Goal: Information Seeking & Learning: Learn about a topic

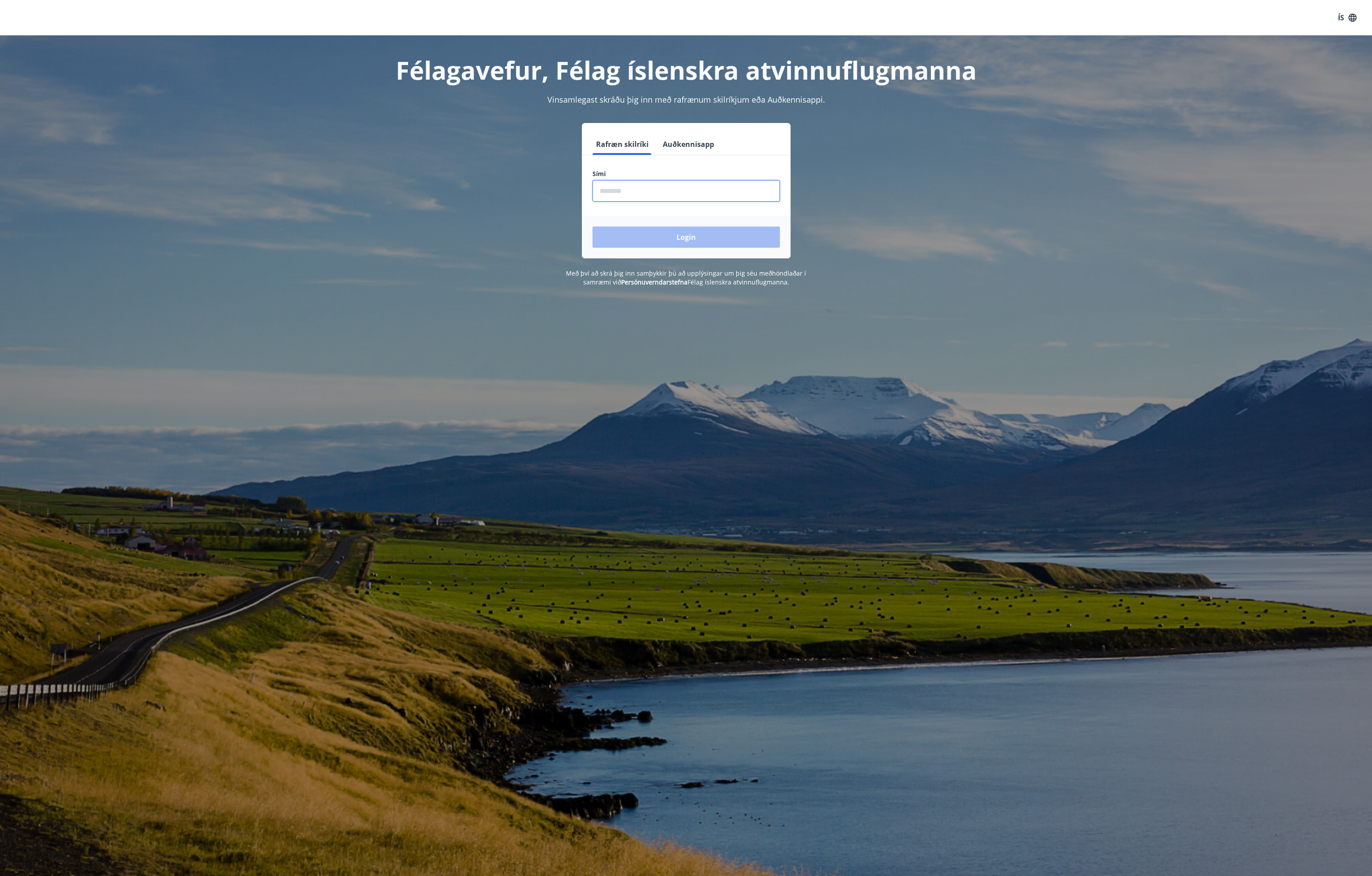
click at [604, 190] on input "phone" at bounding box center [686, 191] width 188 height 22
type input "********"
click at [669, 236] on button "Login" at bounding box center [686, 237] width 188 height 22
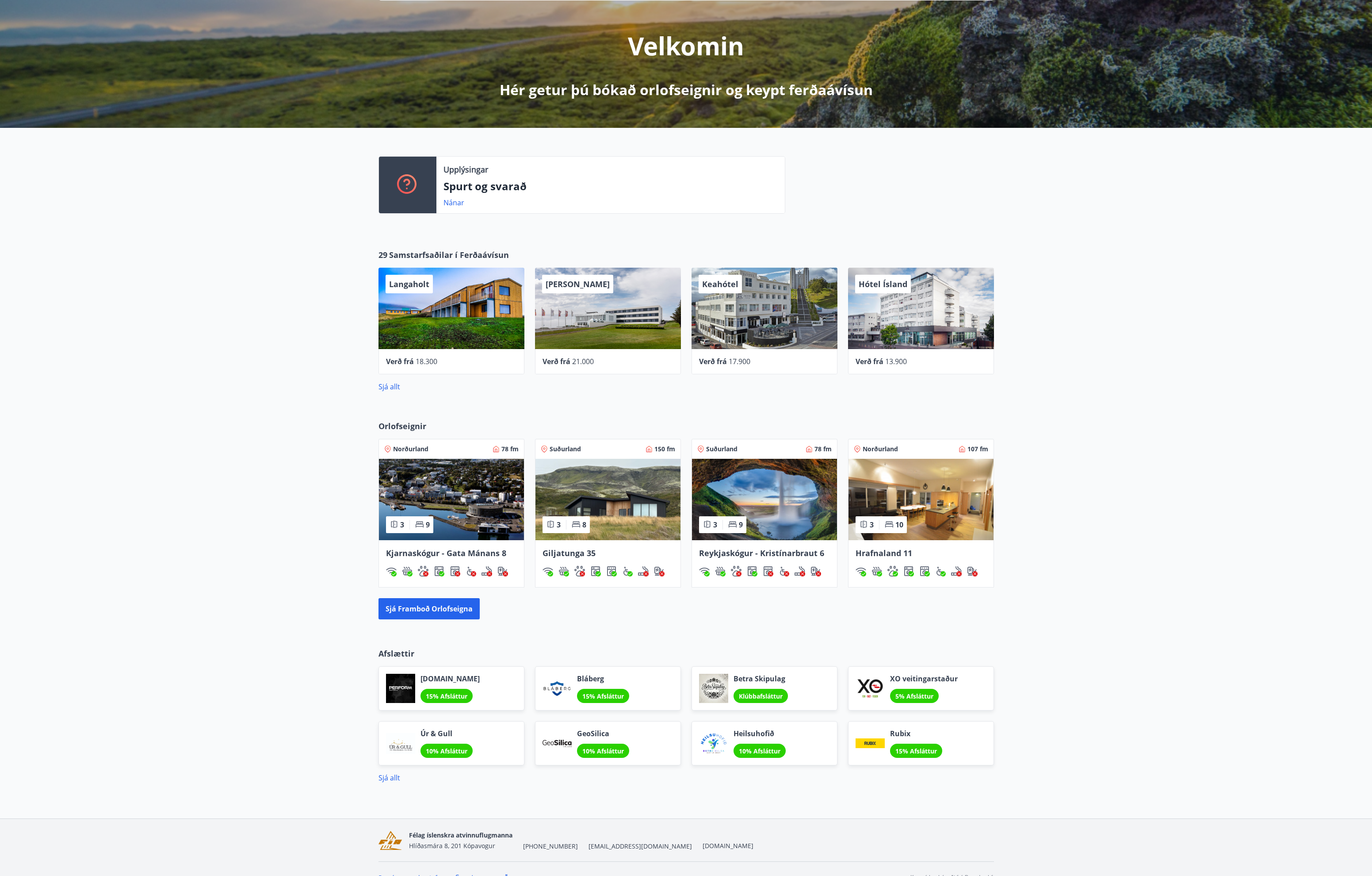
scroll to position [105, 0]
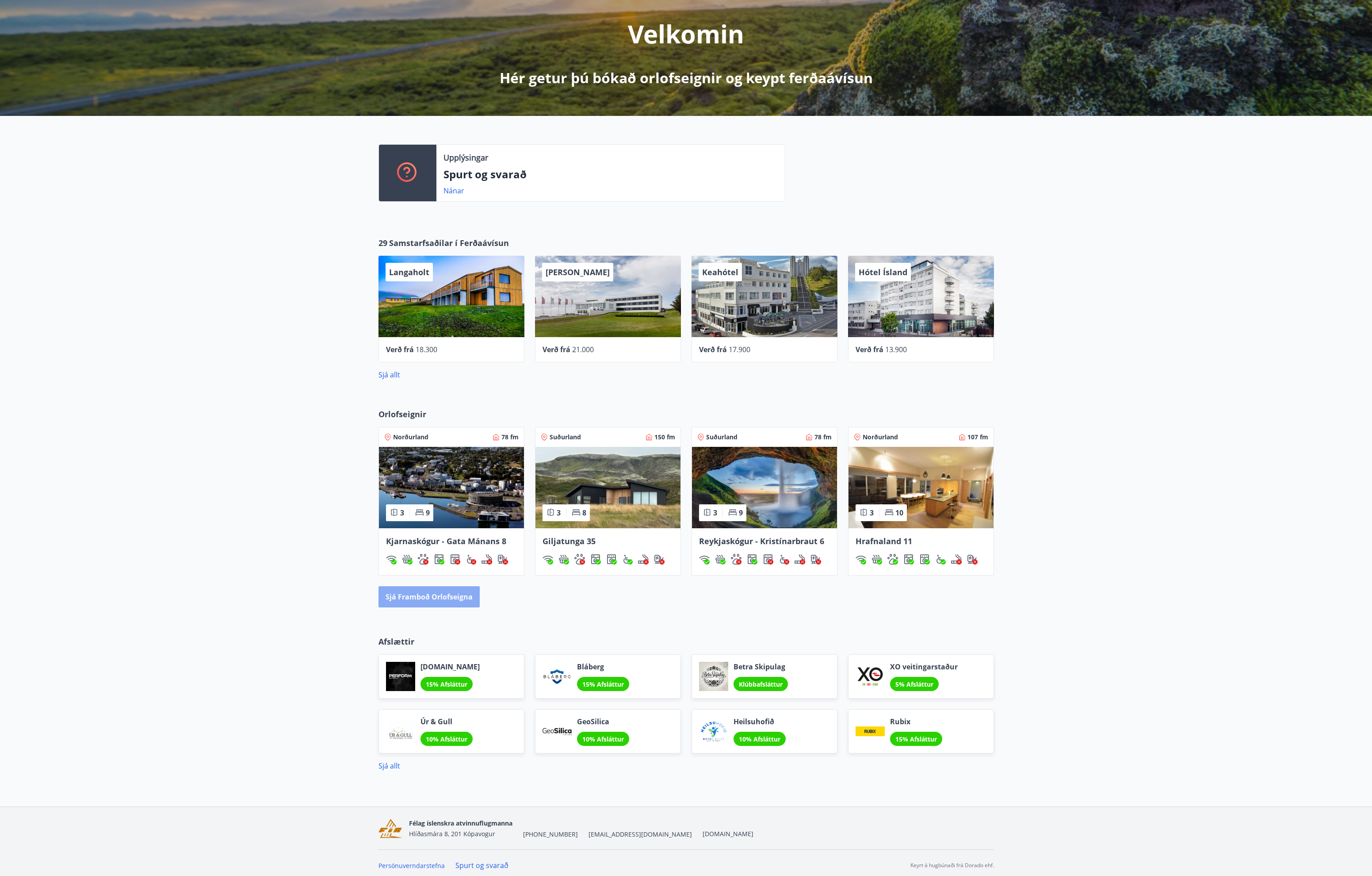
click at [411, 600] on button "Sjá framboð orlofseigna" at bounding box center [430, 597] width 101 height 22
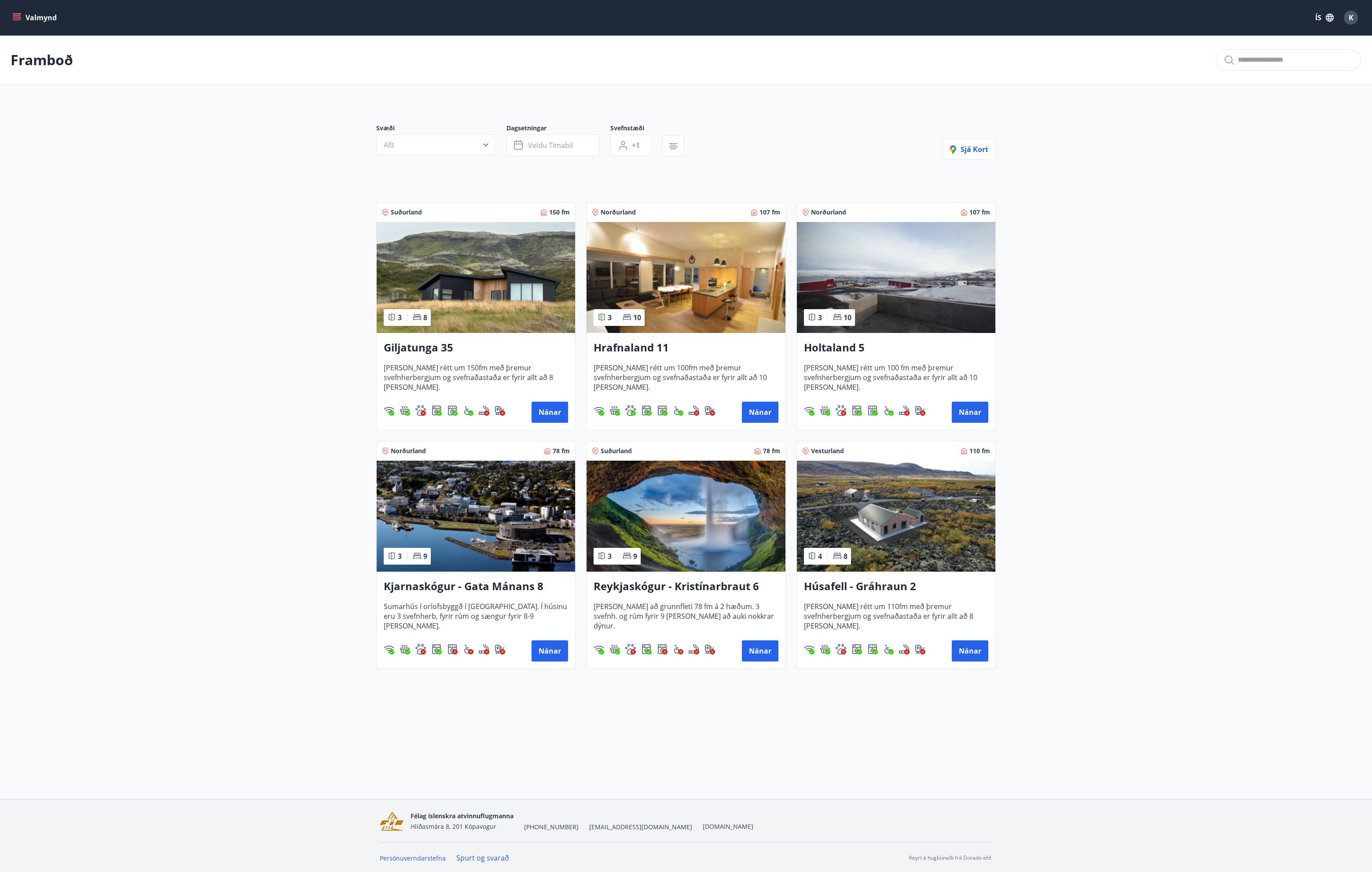
click at [502, 305] on img at bounding box center [476, 277] width 198 height 111
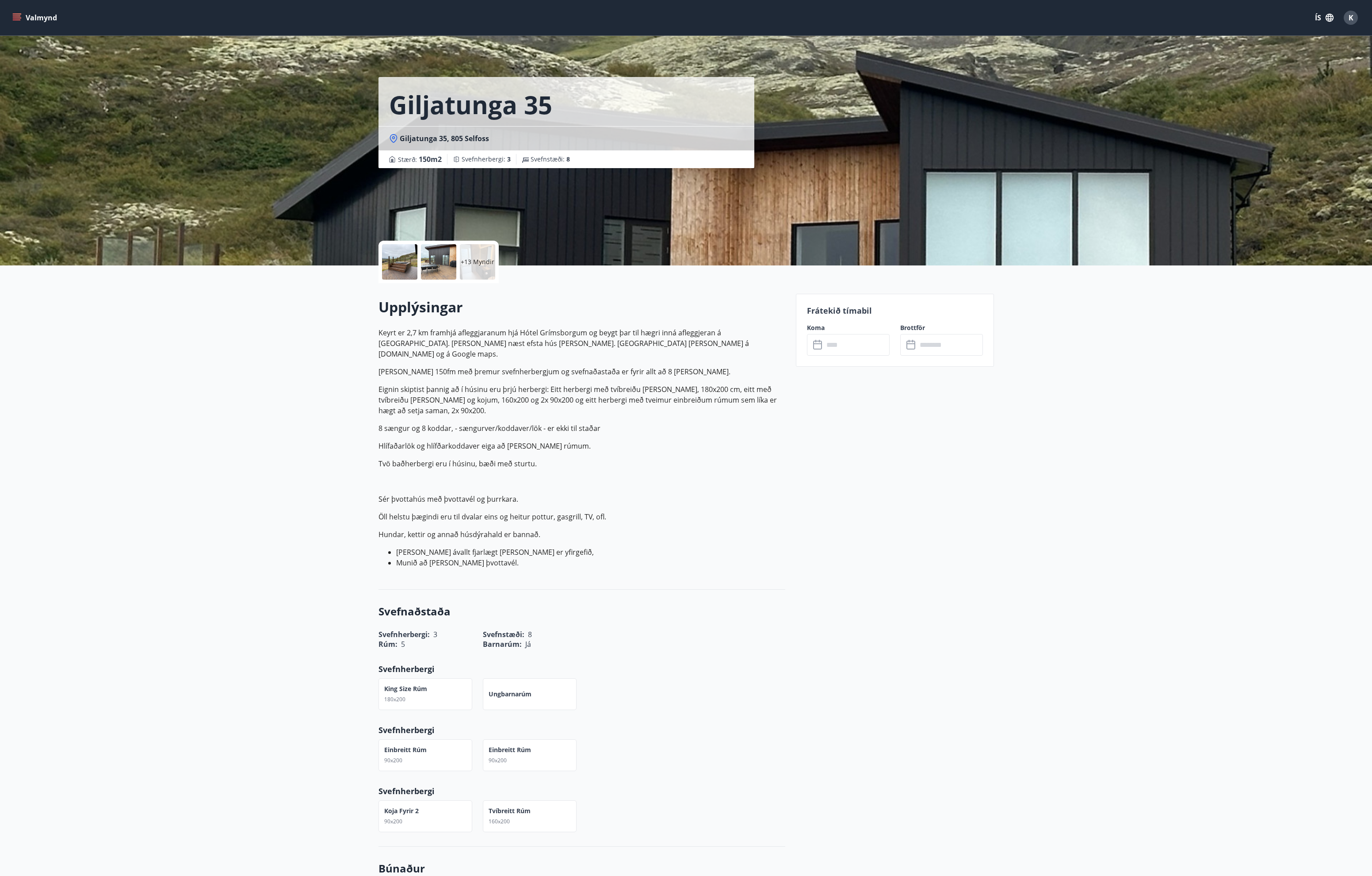
click at [476, 258] on p "+13 Myndir" at bounding box center [477, 262] width 33 height 9
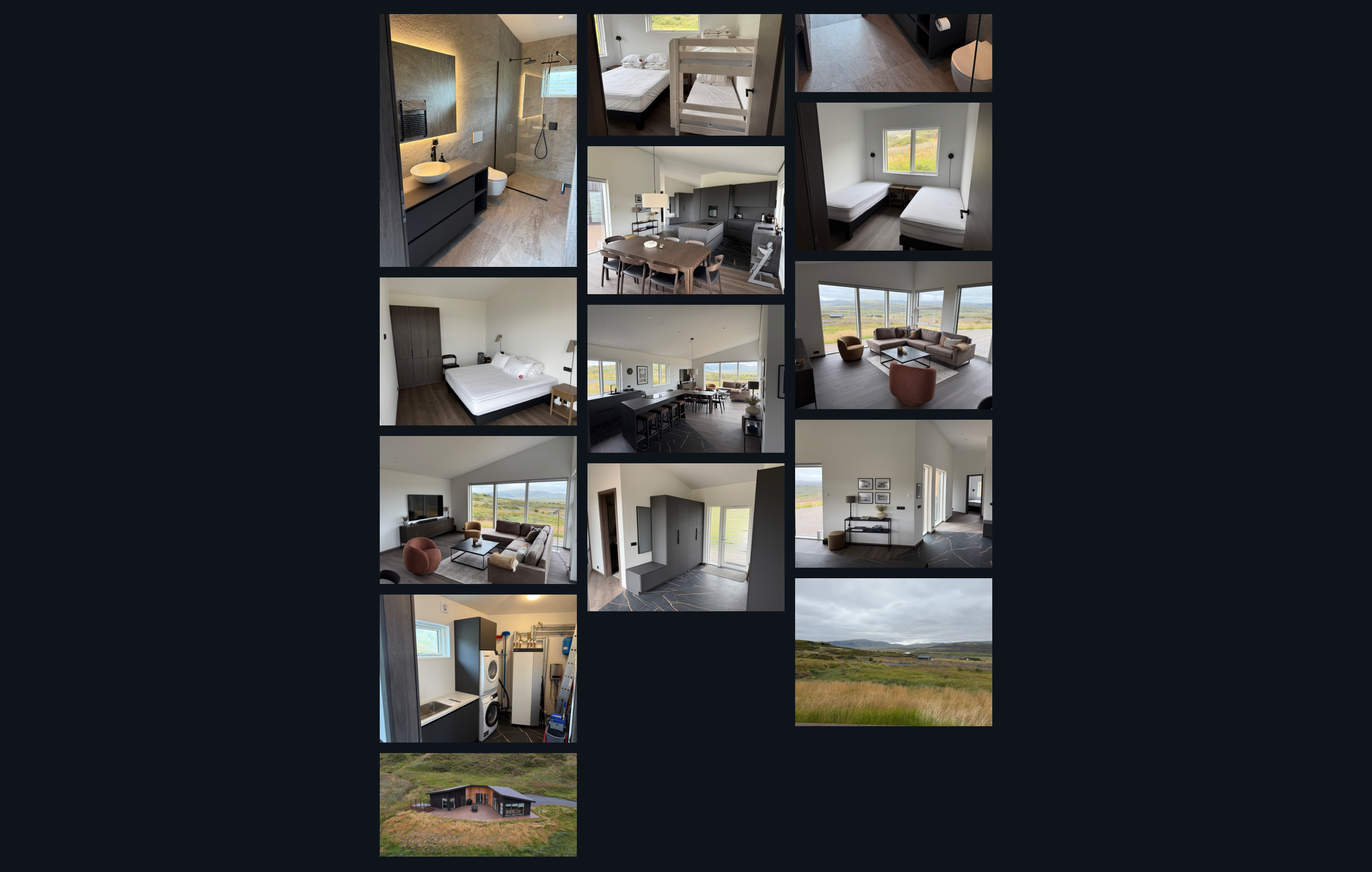
scroll to position [363, 0]
click at [676, 587] on img at bounding box center [686, 536] width 197 height 148
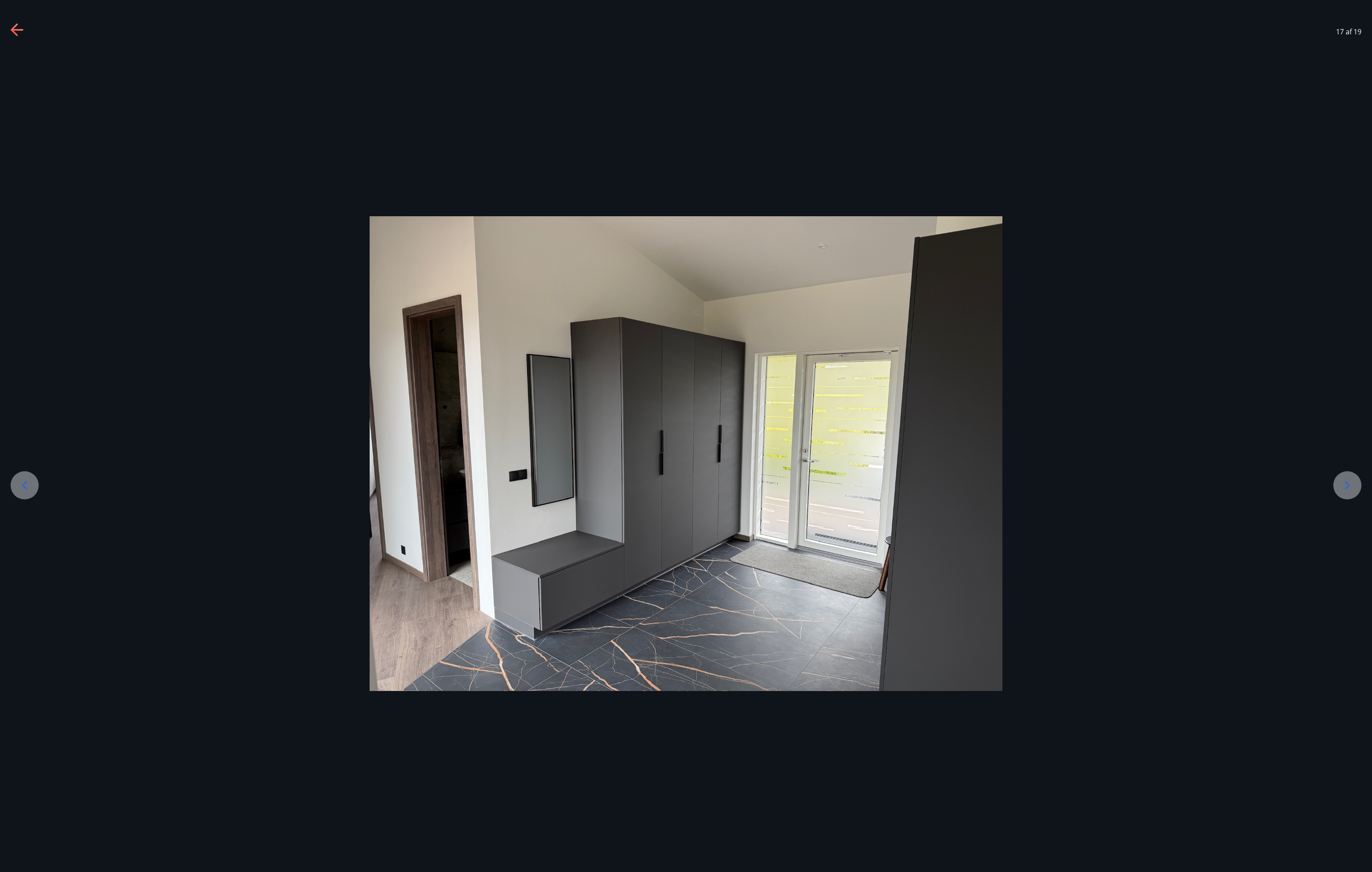
click at [15, 31] on icon at bounding box center [17, 30] width 12 height 2
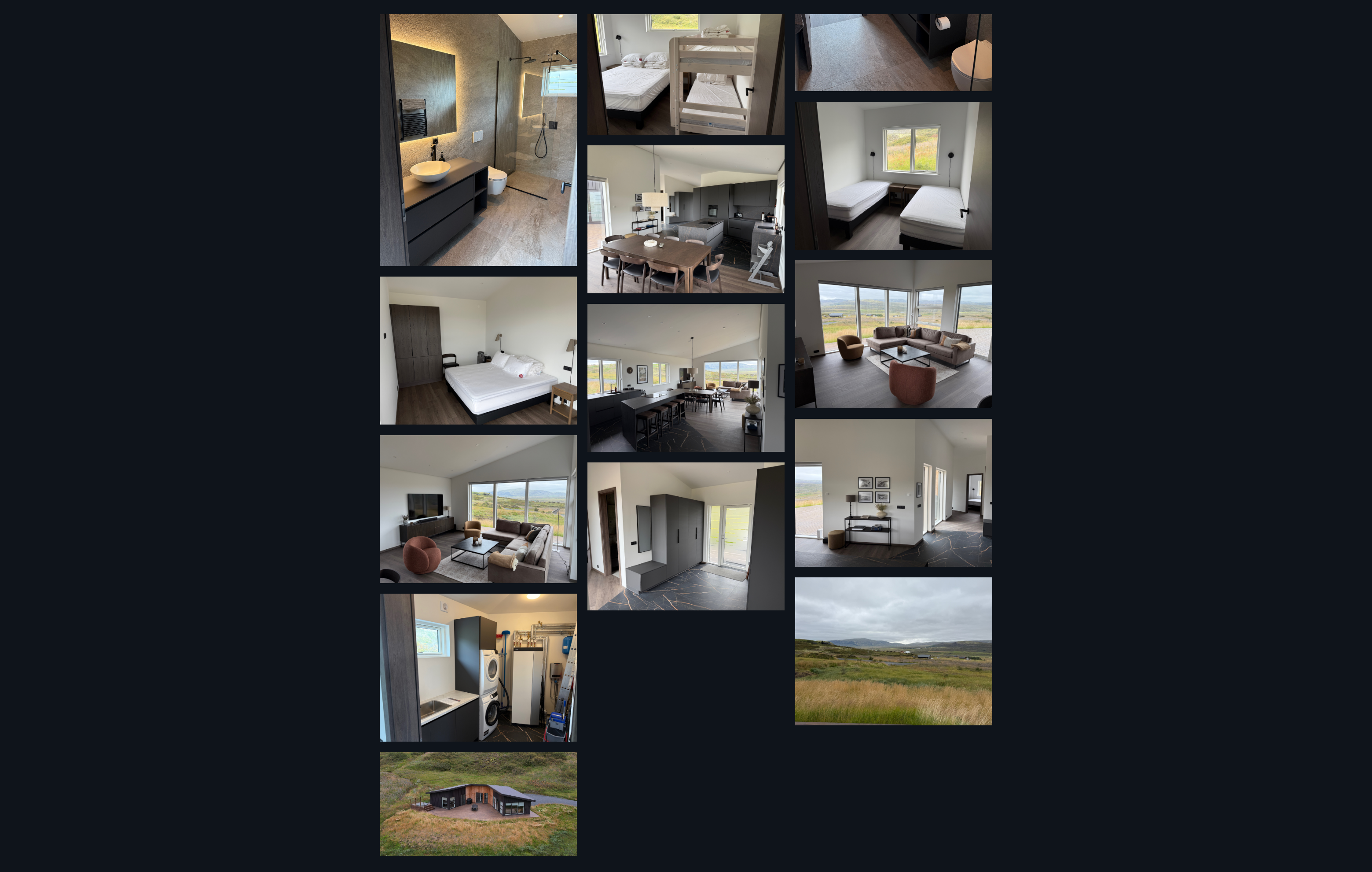
click at [670, 409] on img at bounding box center [686, 377] width 197 height 148
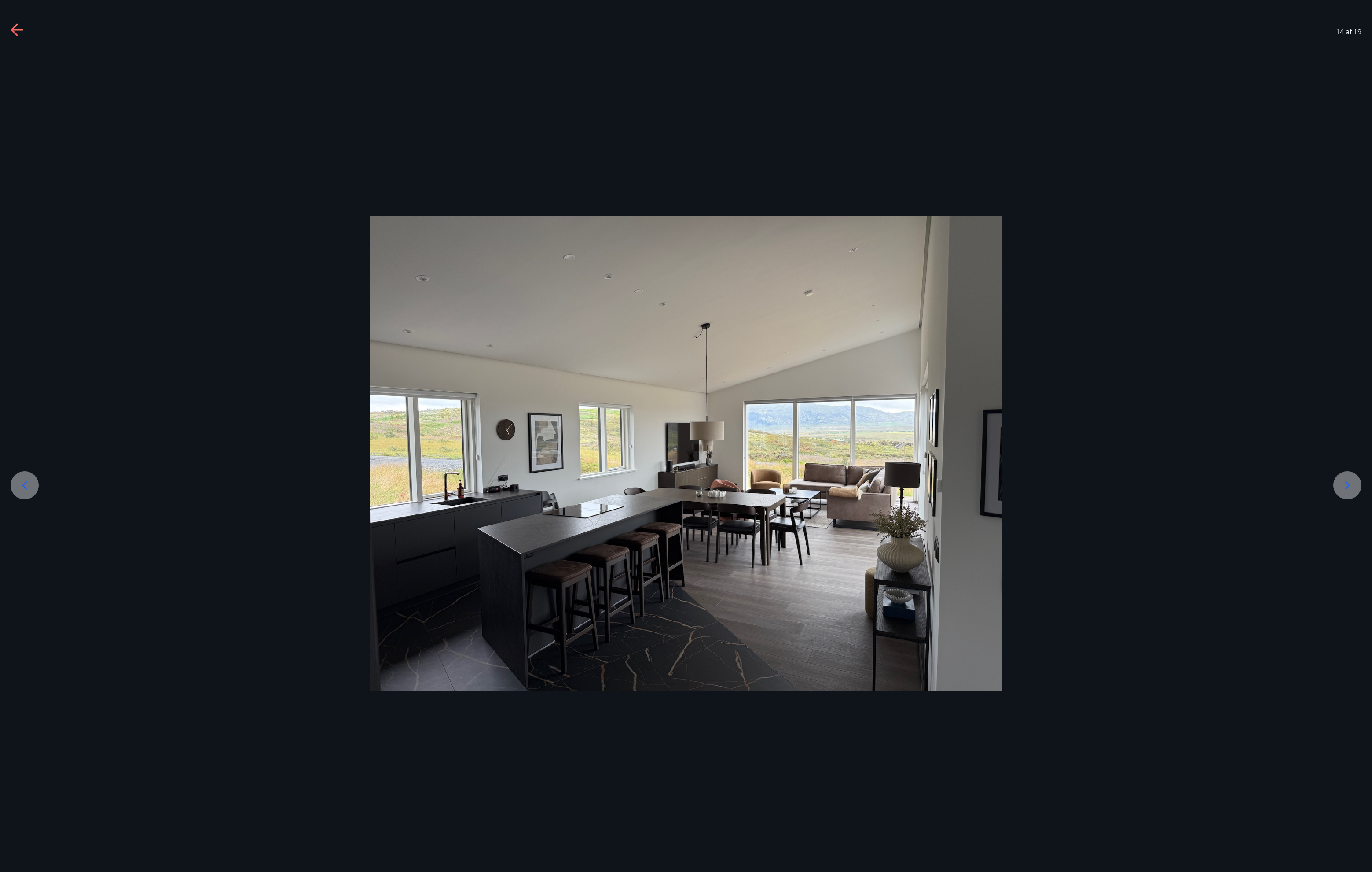
click at [1346, 487] on icon at bounding box center [1347, 485] width 14 height 14
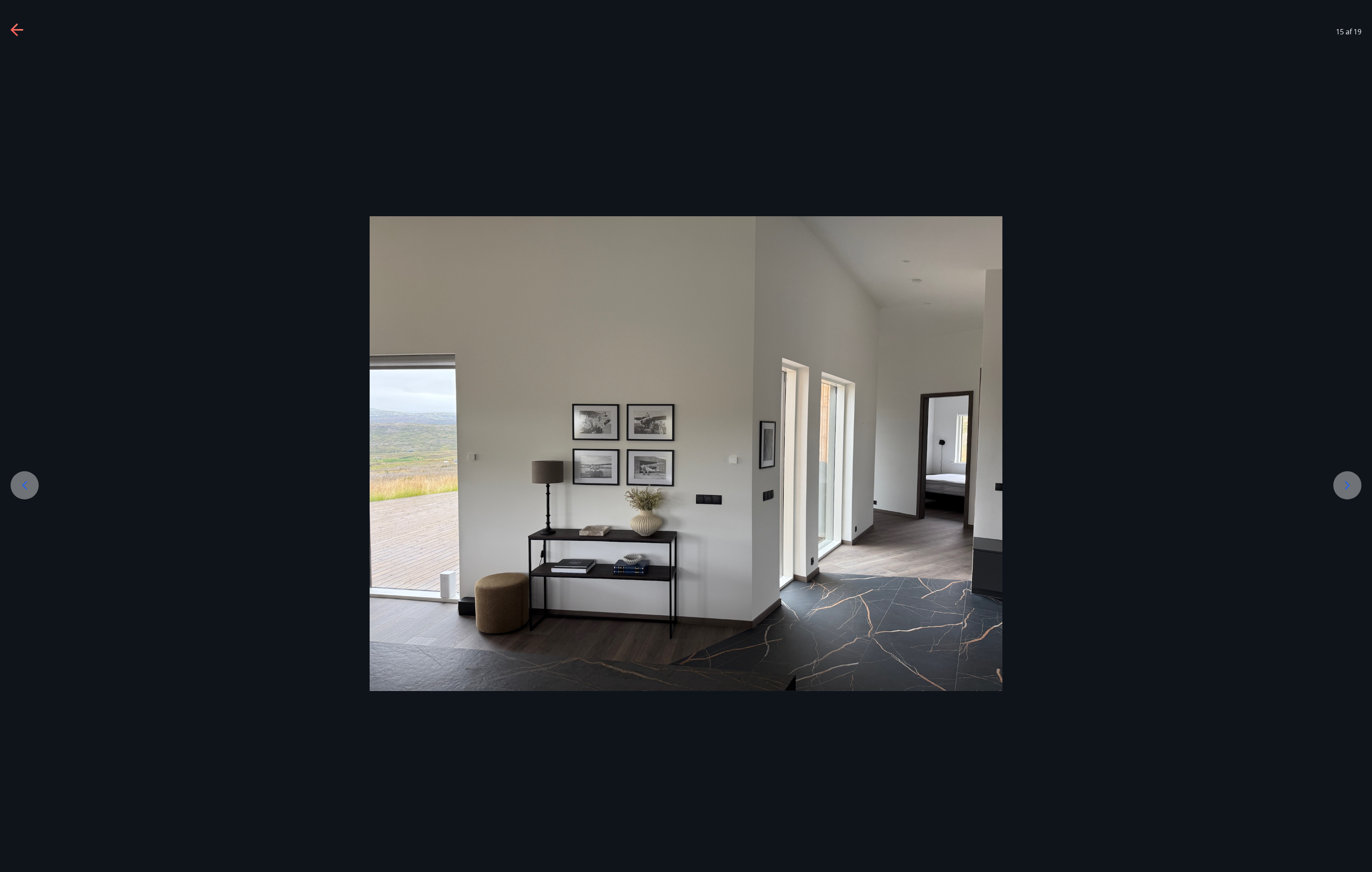
click at [1346, 487] on icon at bounding box center [1347, 485] width 14 height 14
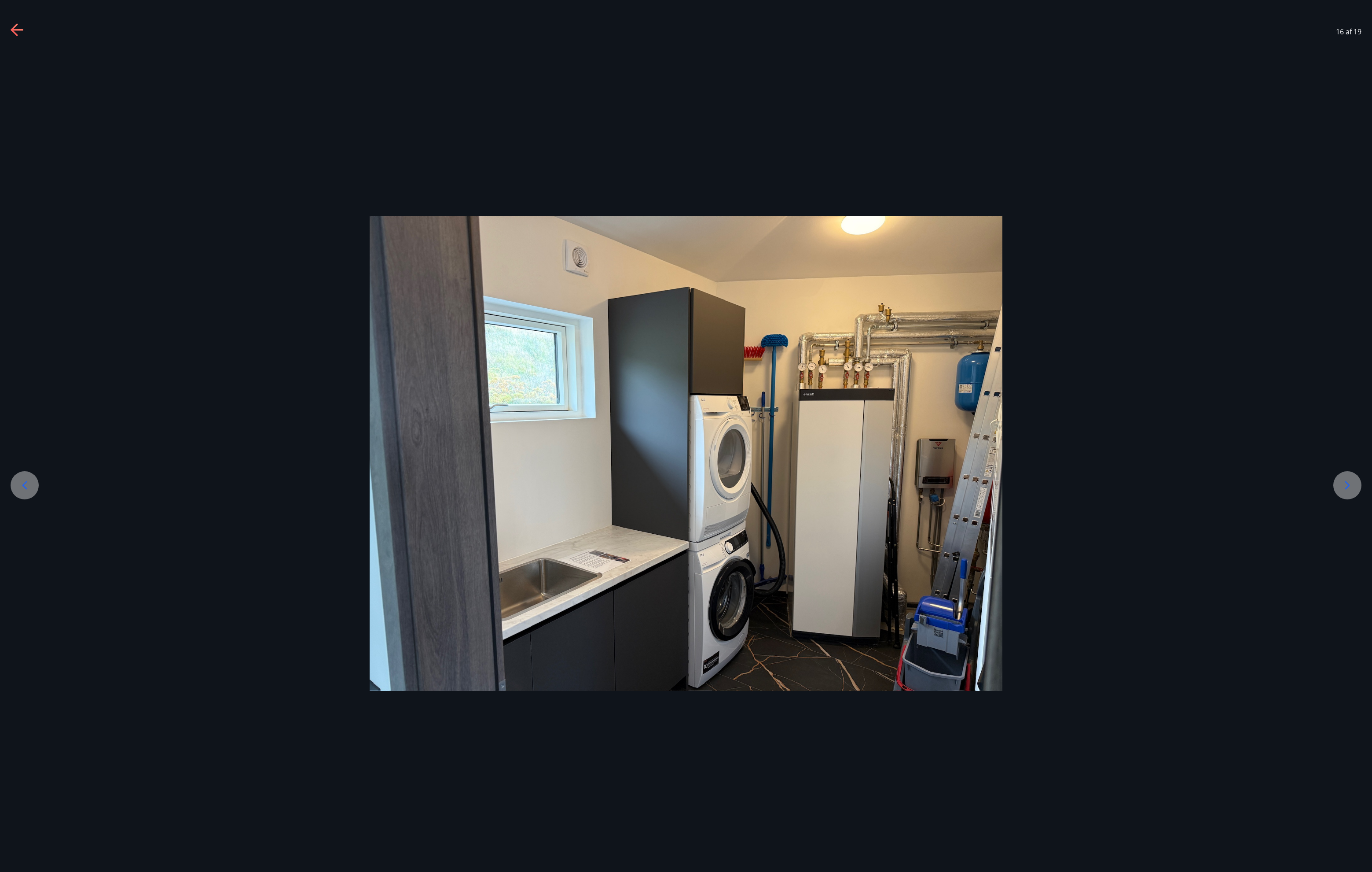
click at [1346, 489] on icon at bounding box center [1348, 486] width 5 height 8
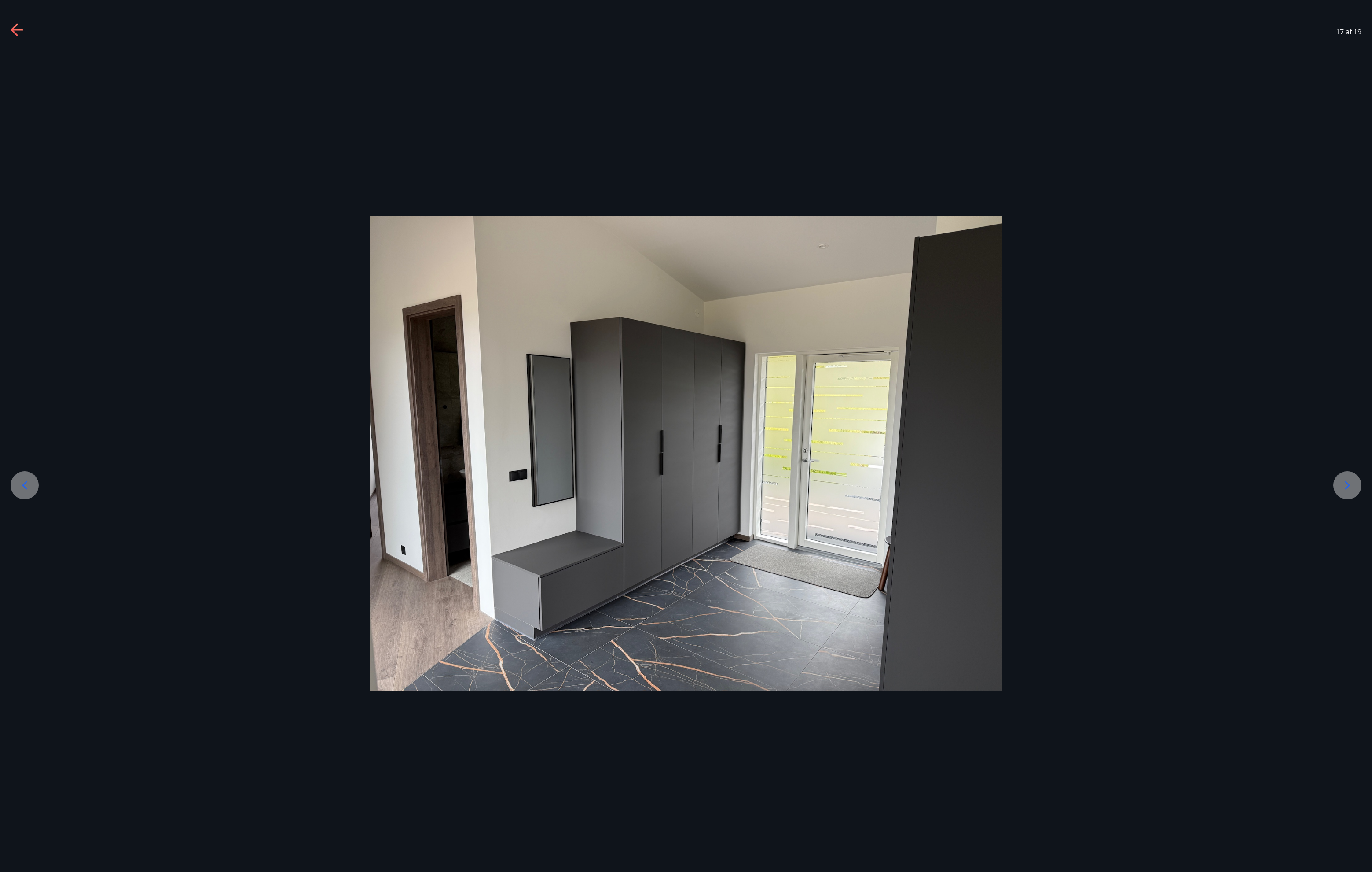
click at [1346, 489] on icon at bounding box center [1348, 486] width 5 height 8
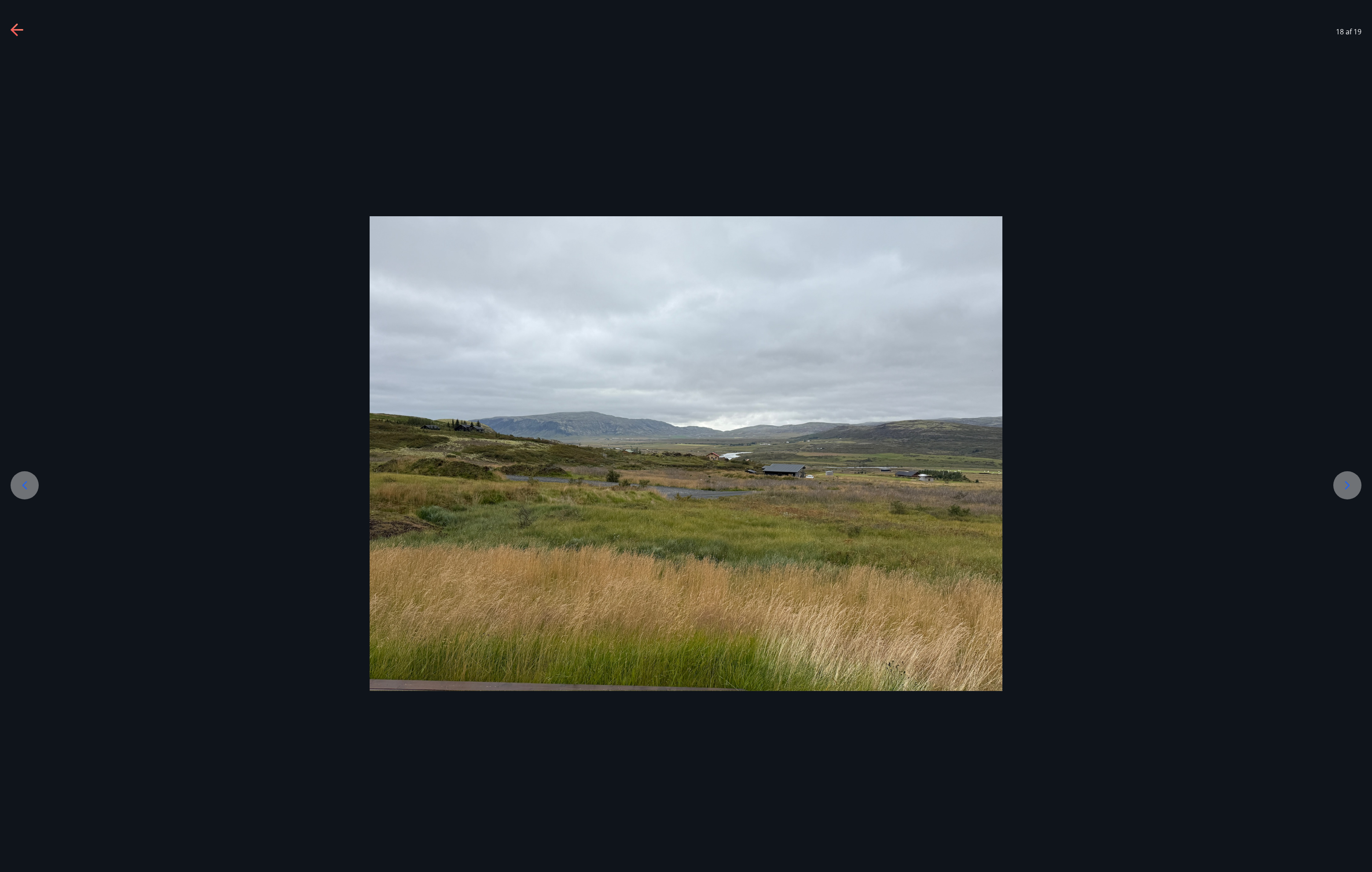
click at [1346, 489] on icon at bounding box center [1348, 486] width 5 height 8
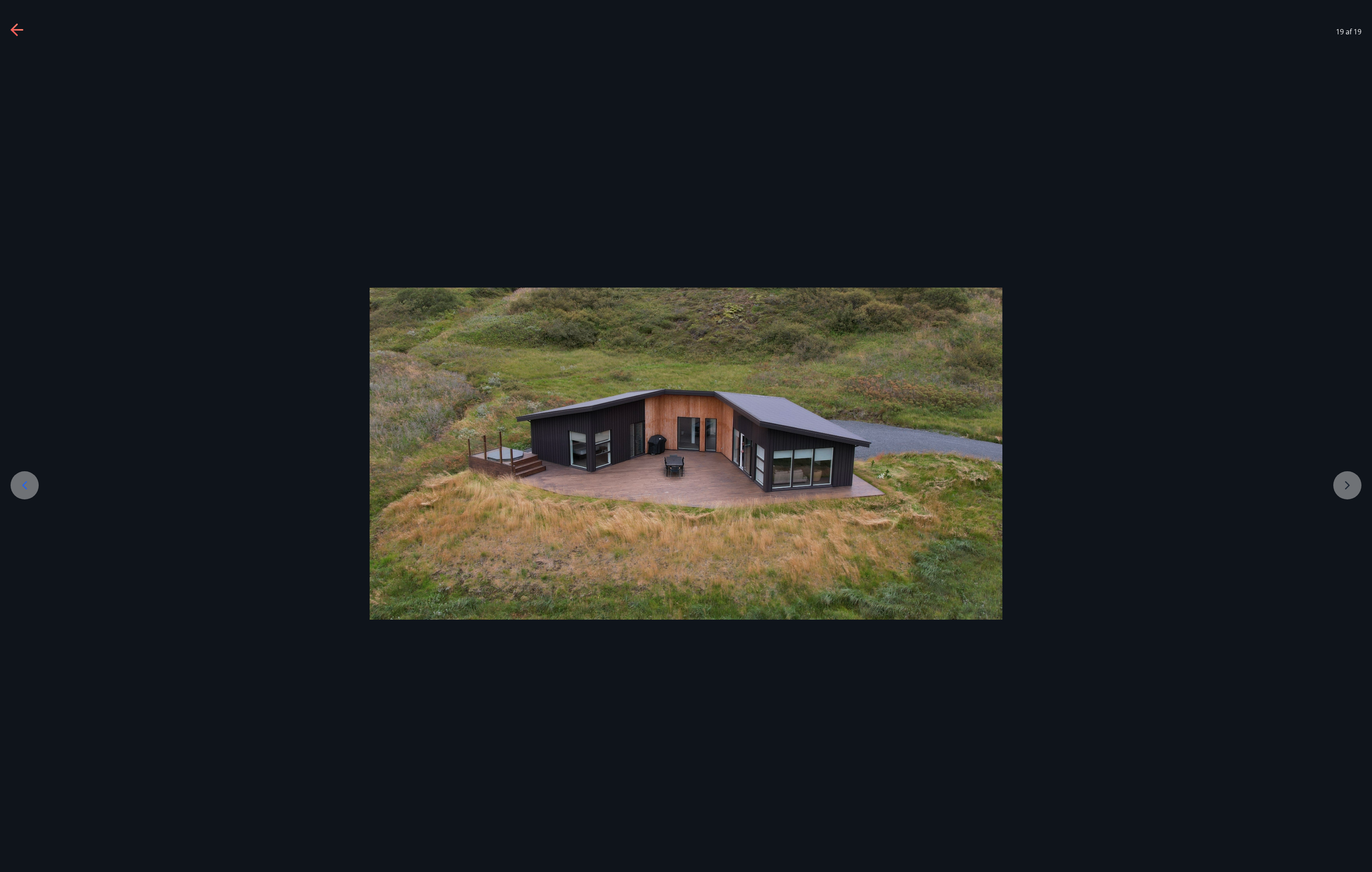
click at [1346, 489] on div at bounding box center [686, 453] width 1372 height 332
click at [17, 29] on icon at bounding box center [17, 30] width 14 height 14
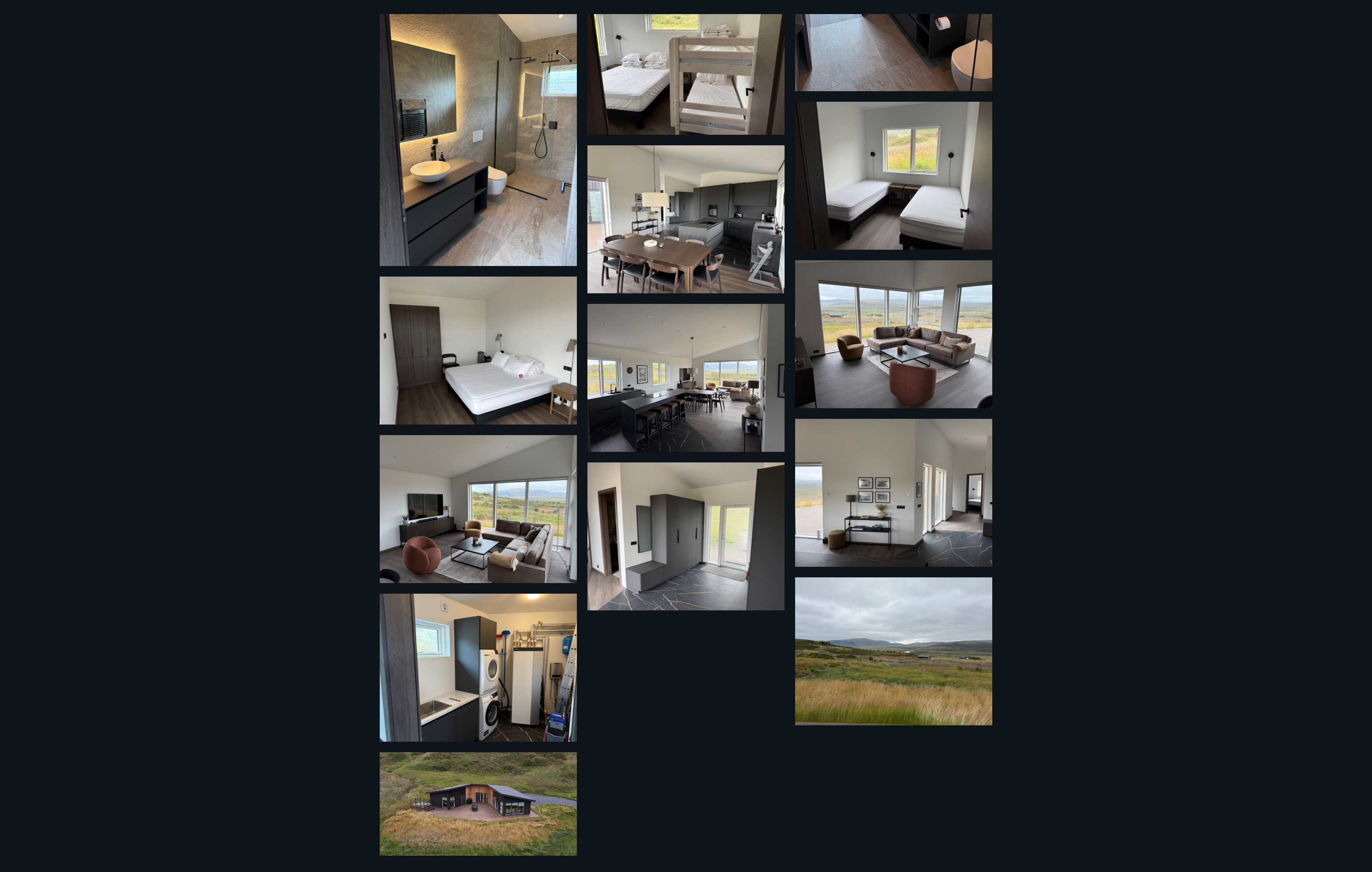
scroll to position [99, 0]
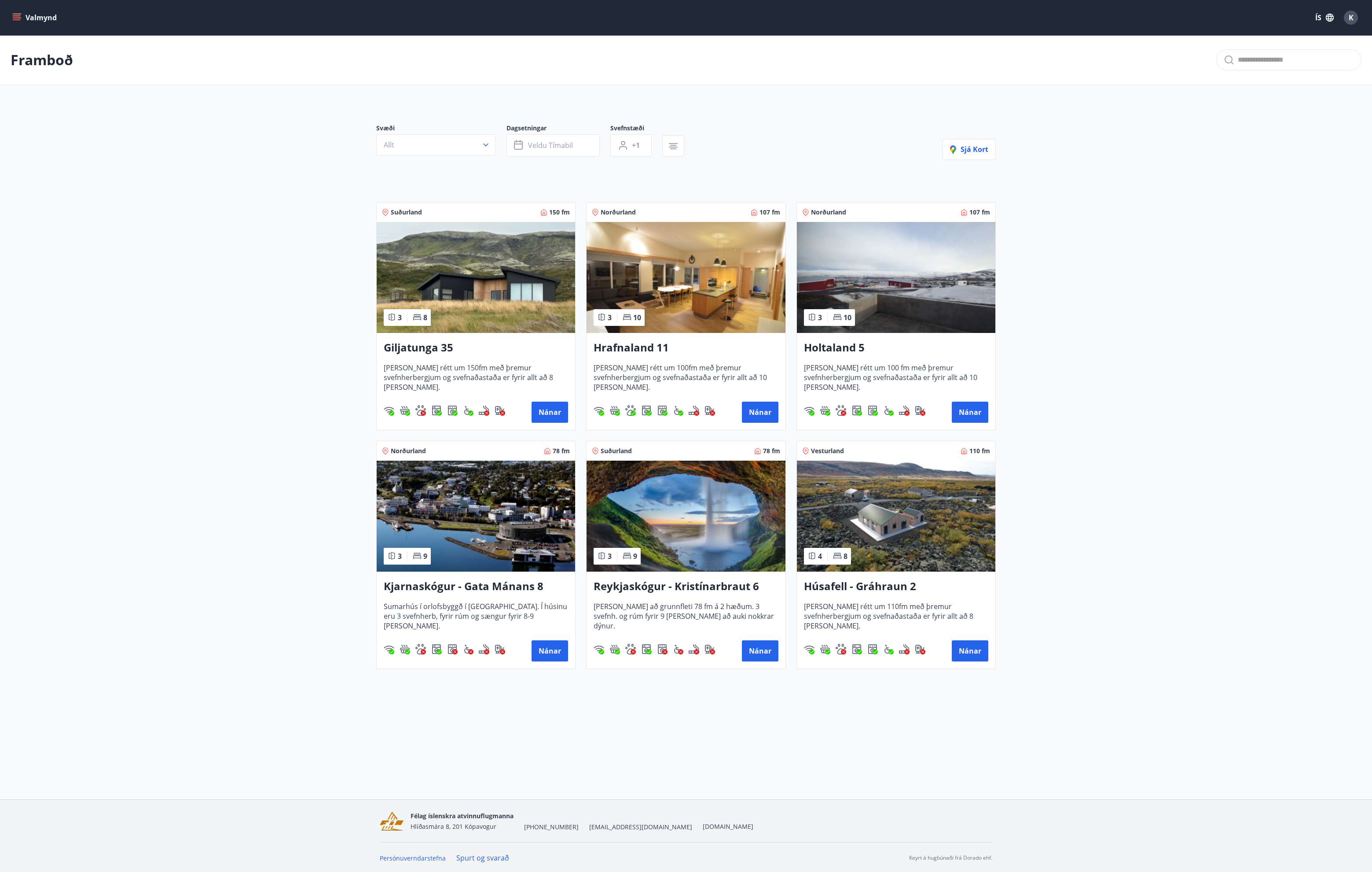
click at [876, 524] on img at bounding box center [896, 516] width 198 height 111
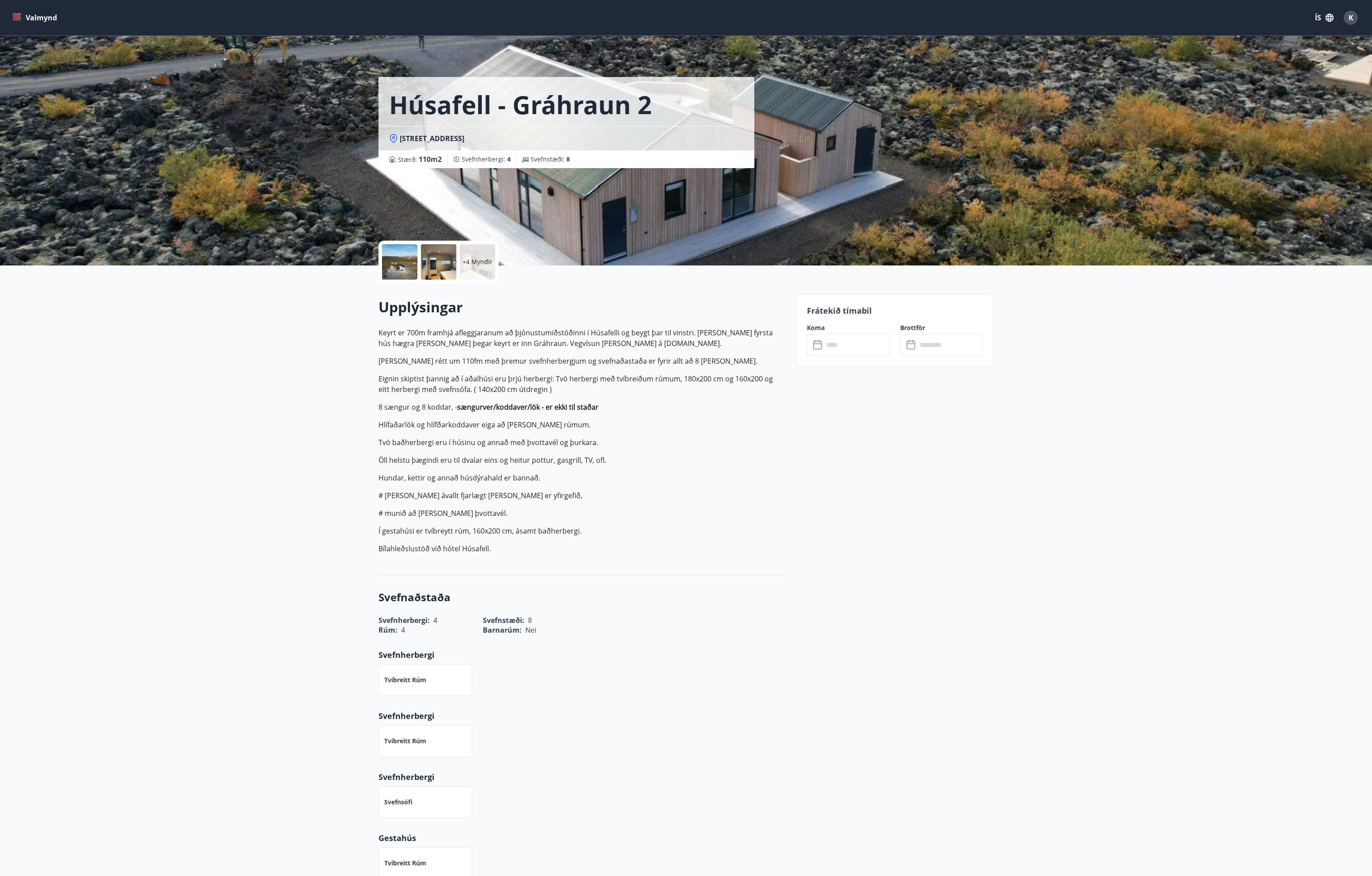
click at [474, 258] on p "+4 Myndir" at bounding box center [478, 262] width 30 height 9
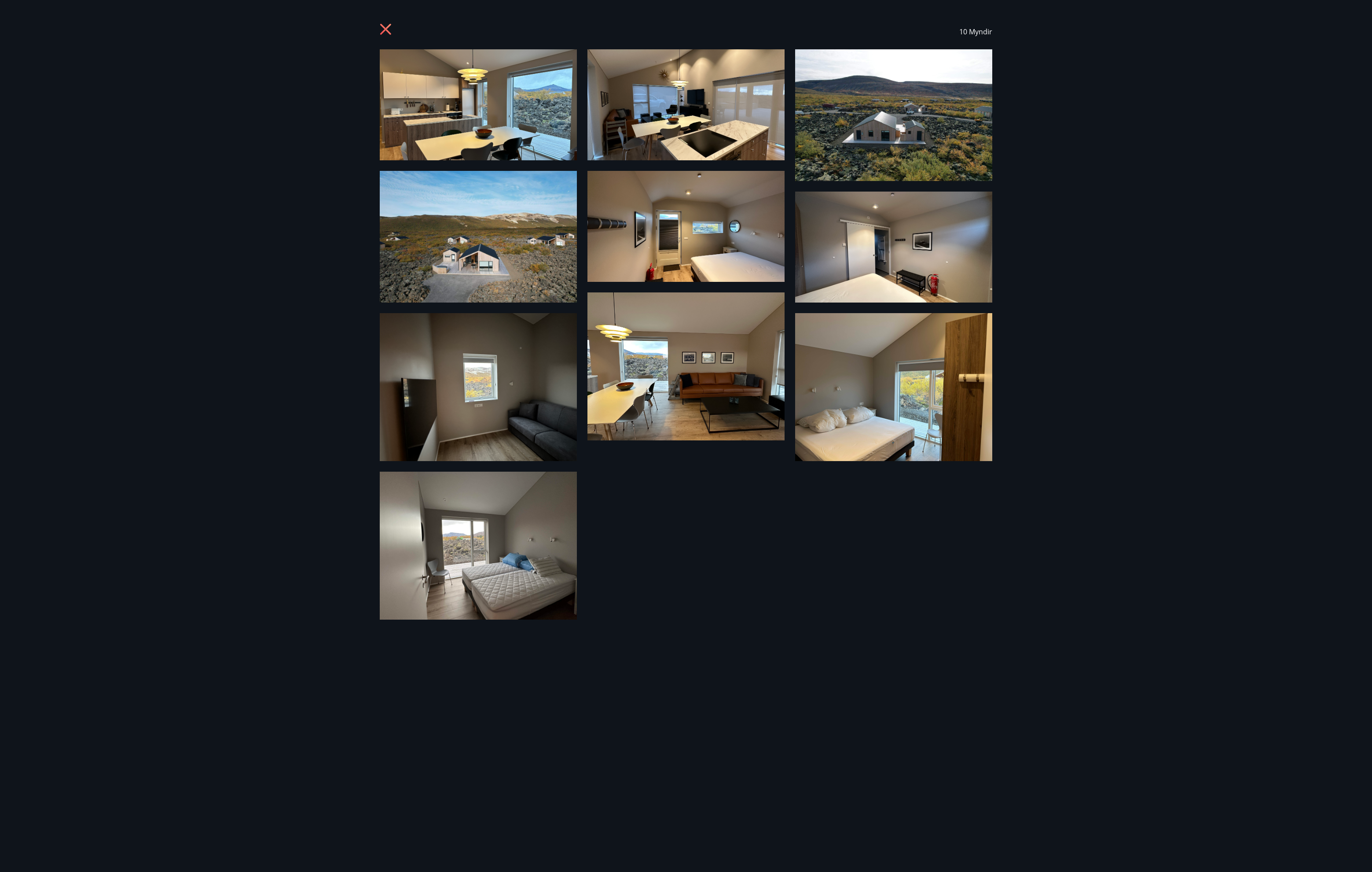
click at [682, 89] on img at bounding box center [686, 105] width 197 height 111
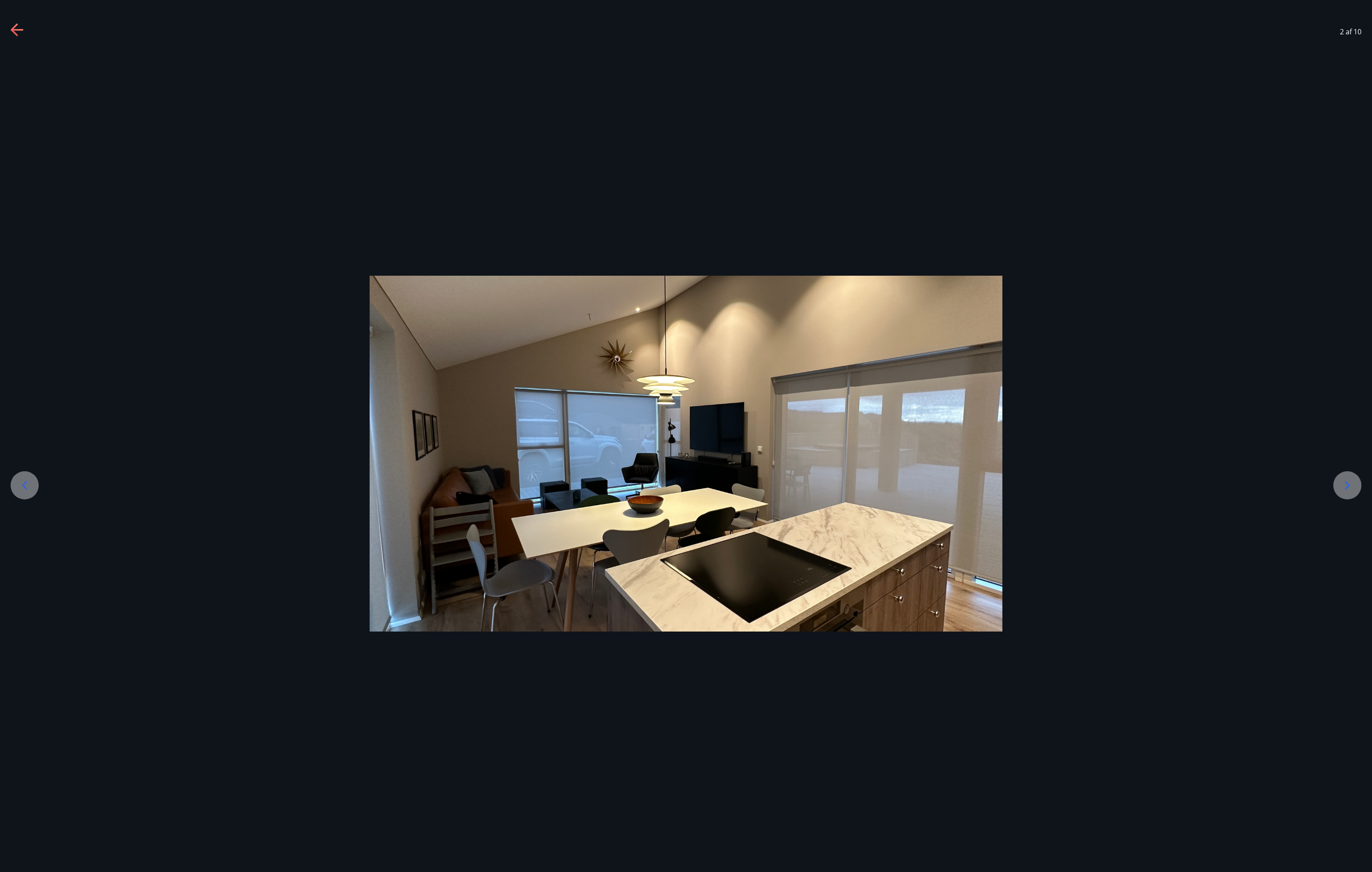
click at [20, 28] on icon at bounding box center [17, 30] width 14 height 14
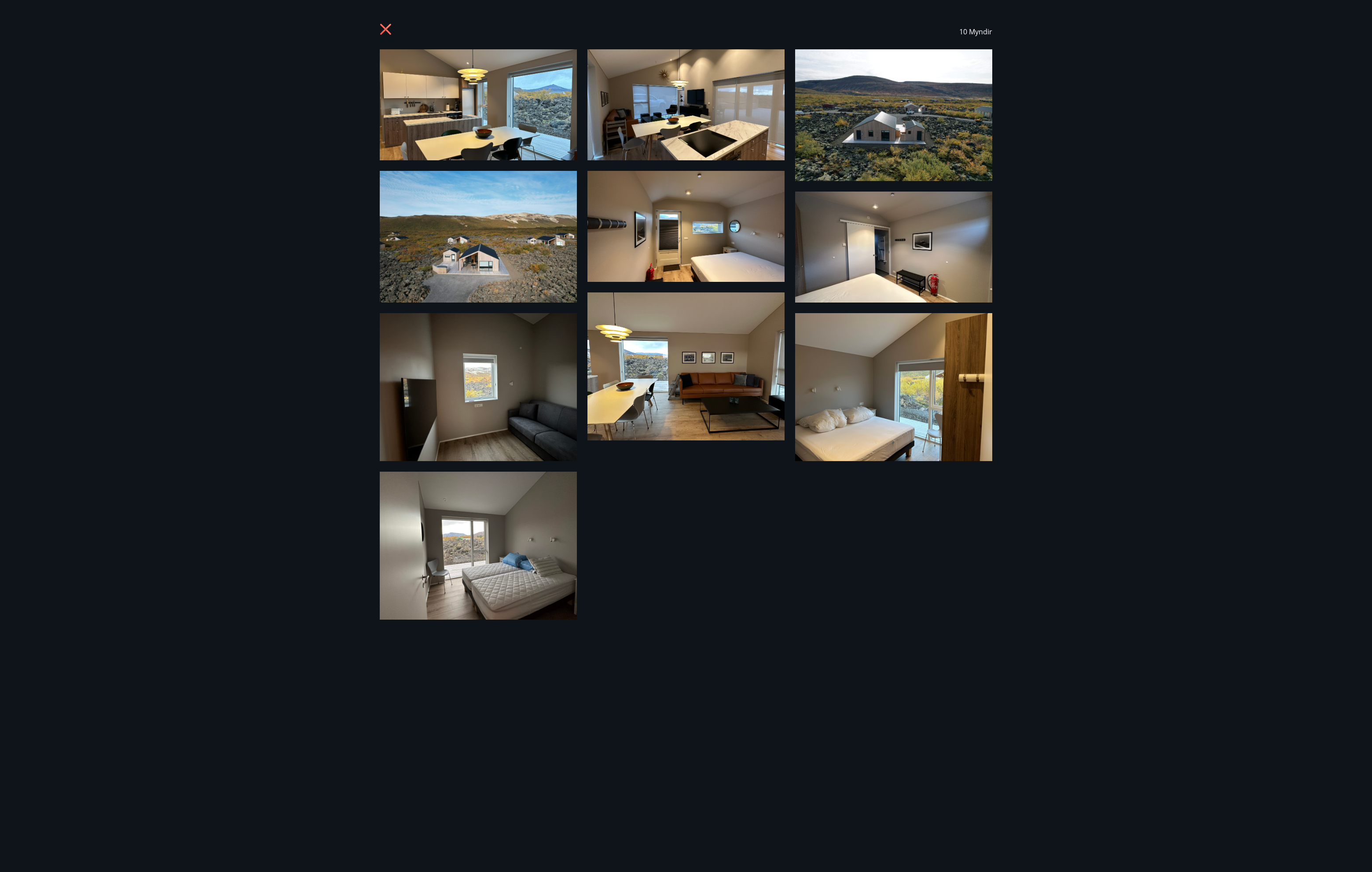
click at [381, 28] on icon at bounding box center [386, 30] width 14 height 14
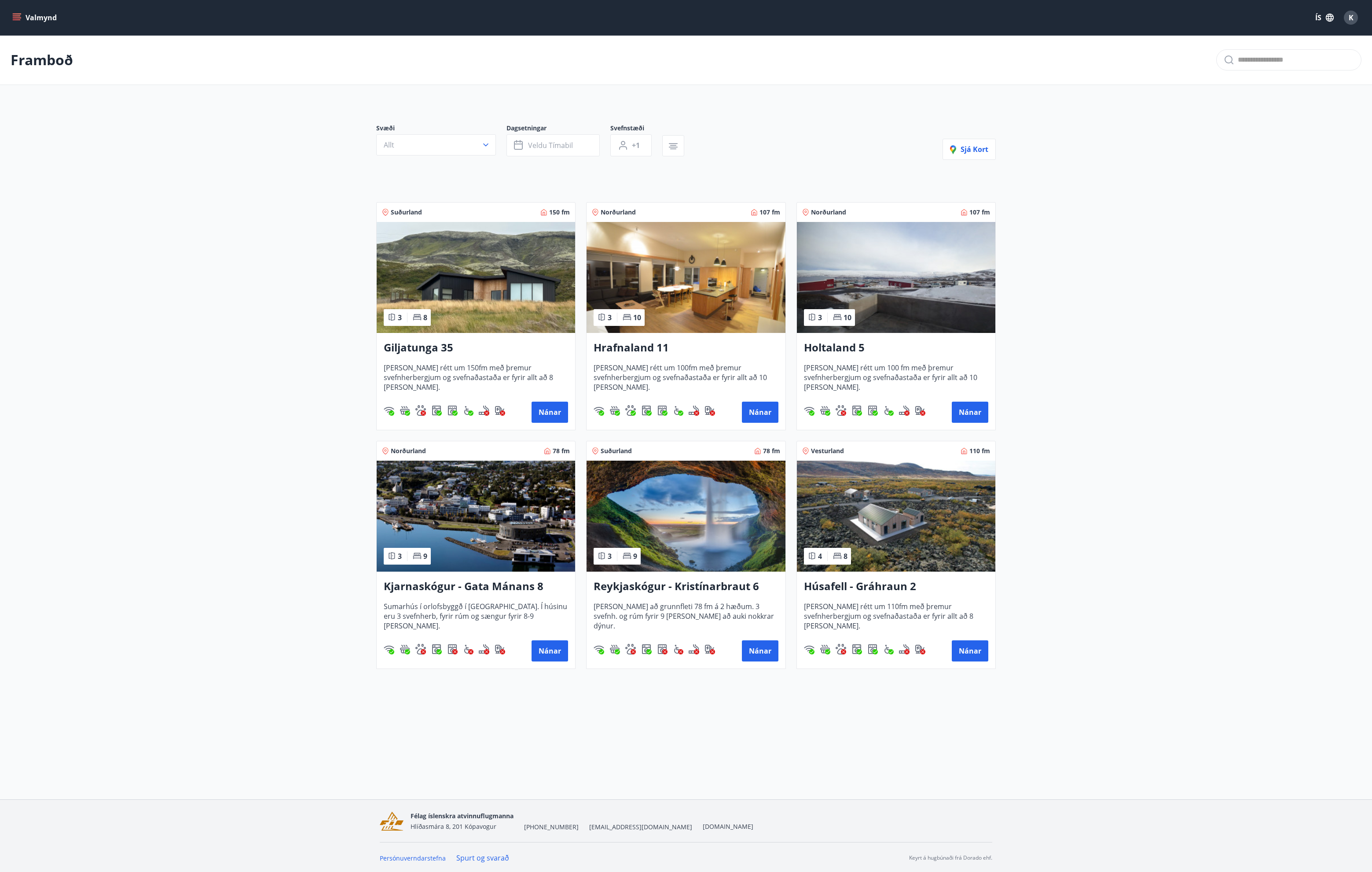
click at [725, 520] on img at bounding box center [686, 516] width 198 height 111
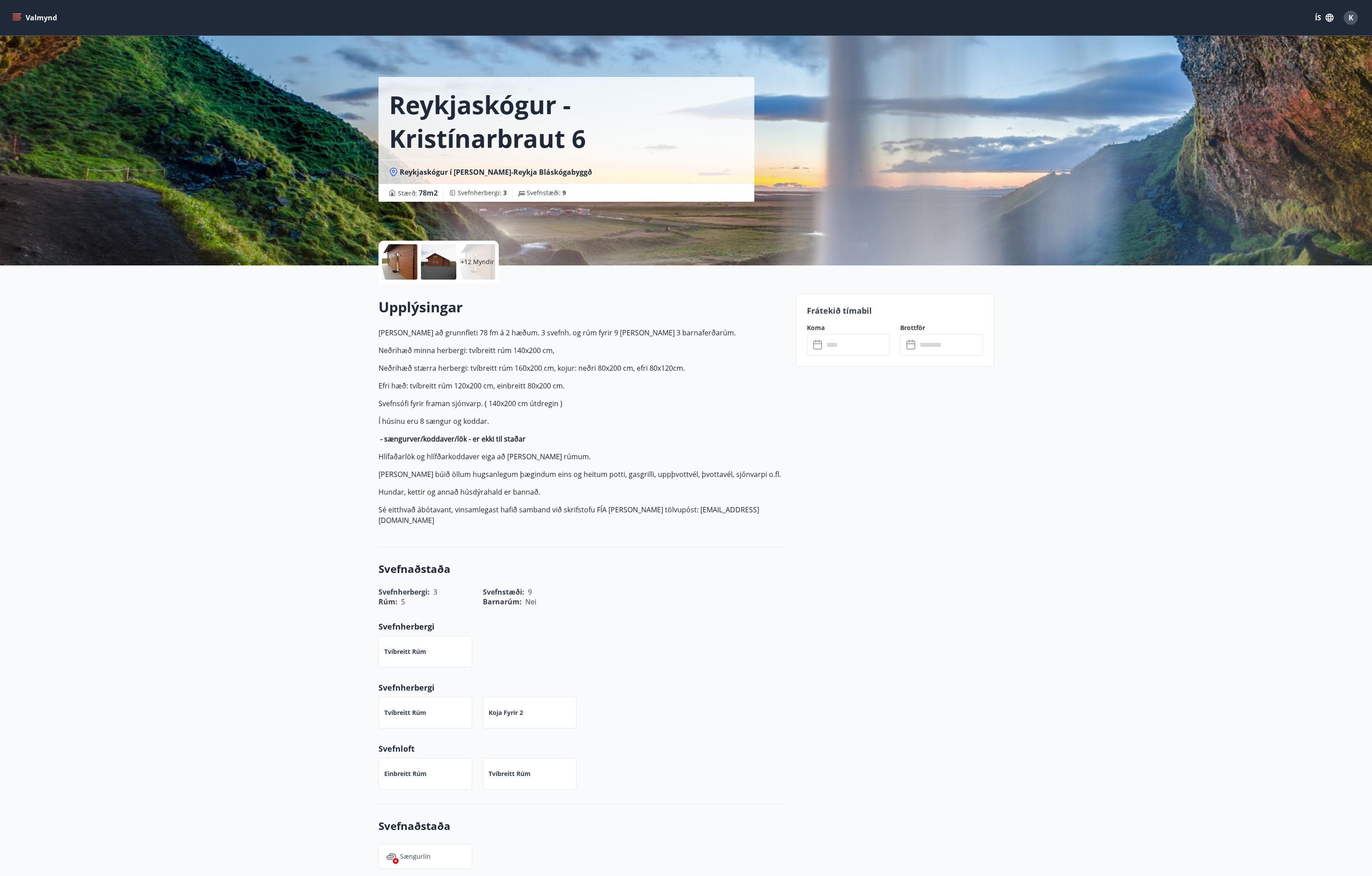
click at [479, 260] on p "+12 Myndir" at bounding box center [477, 262] width 33 height 9
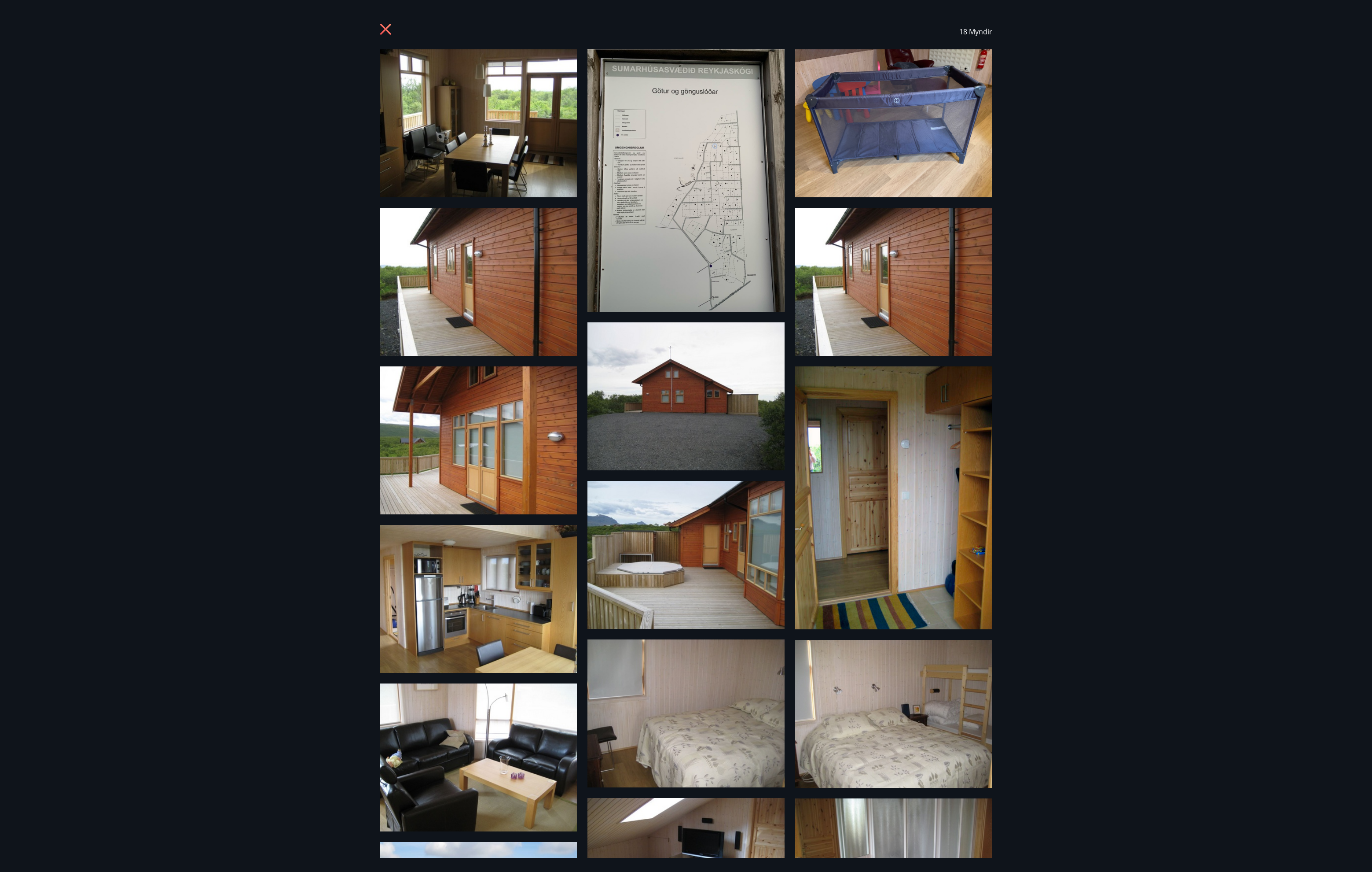
click at [385, 32] on icon at bounding box center [386, 30] width 14 height 14
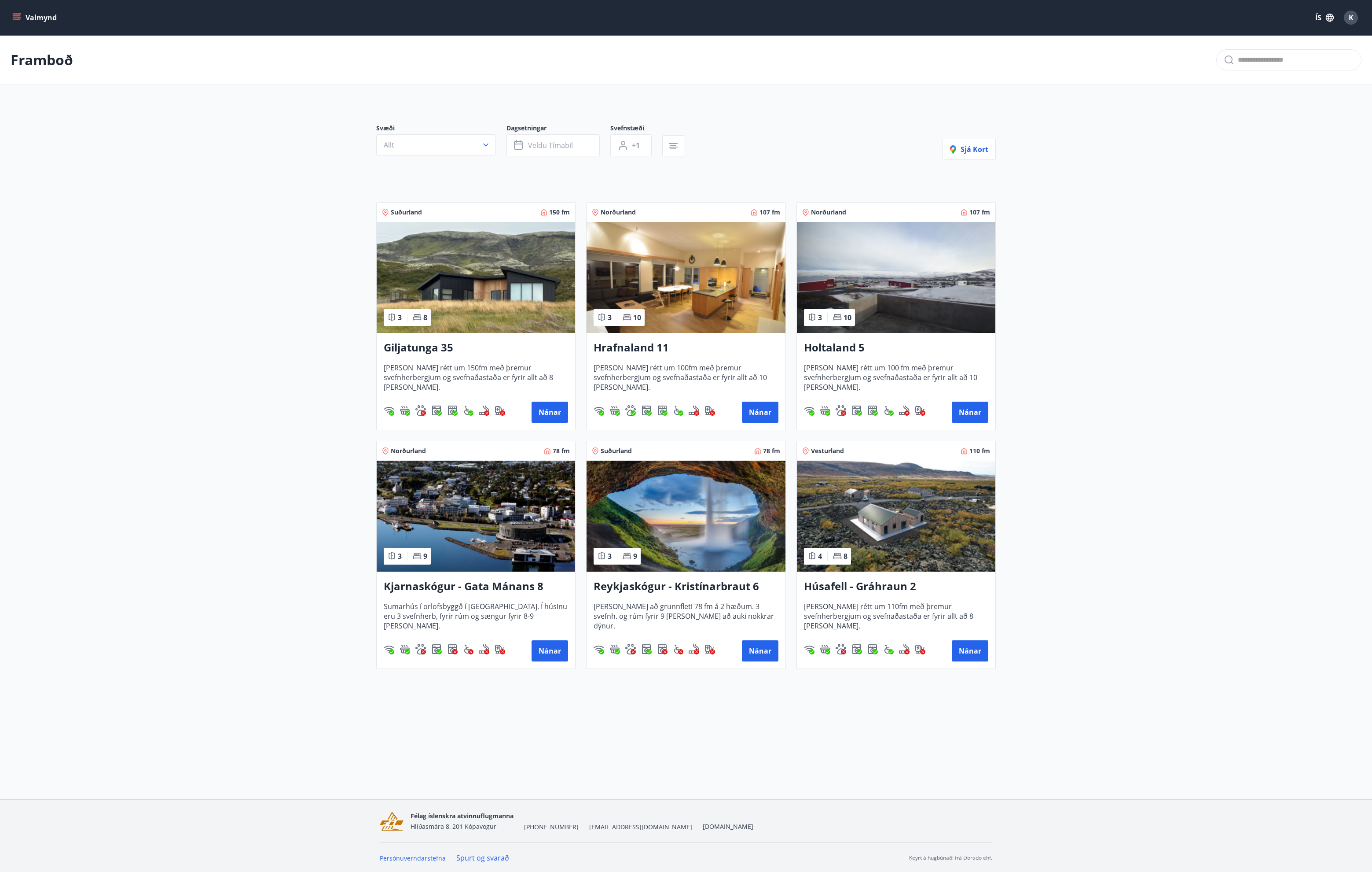
click at [483, 486] on img at bounding box center [476, 516] width 198 height 111
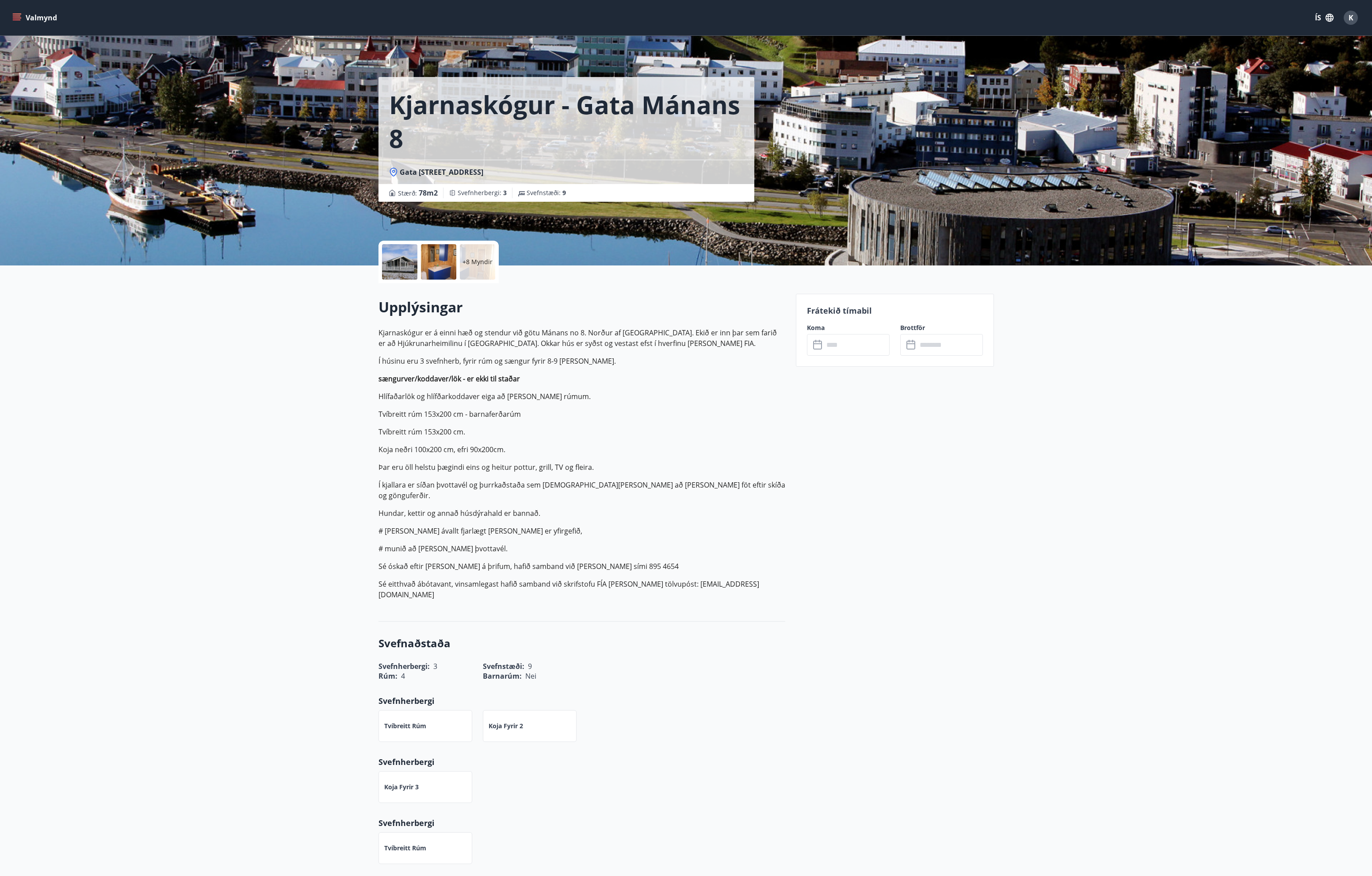
click at [479, 264] on p "+8 Myndir" at bounding box center [478, 262] width 30 height 9
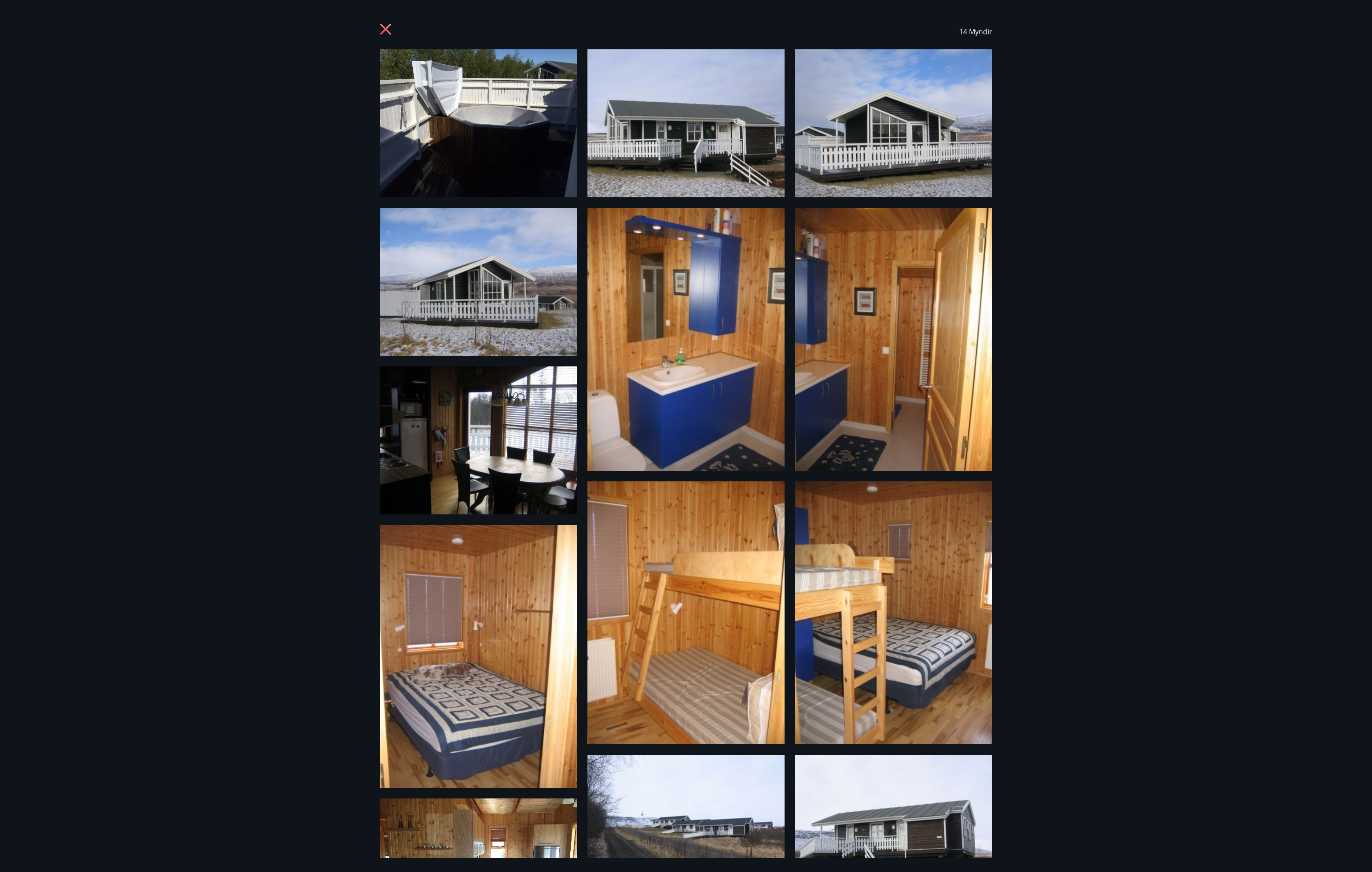
click at [386, 29] on icon at bounding box center [385, 29] width 2 height 2
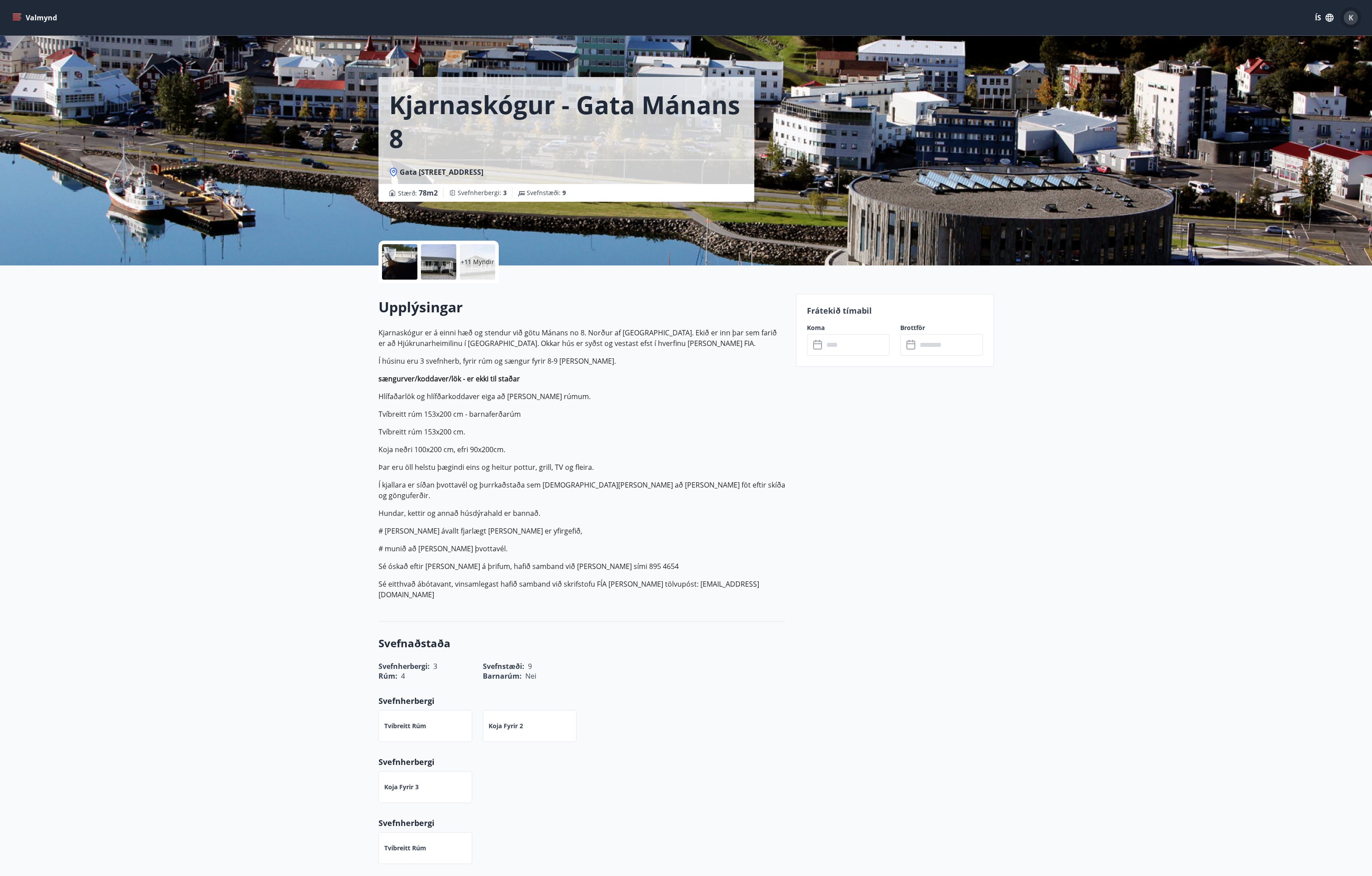
click at [1352, 19] on span "K" at bounding box center [1351, 17] width 5 height 10
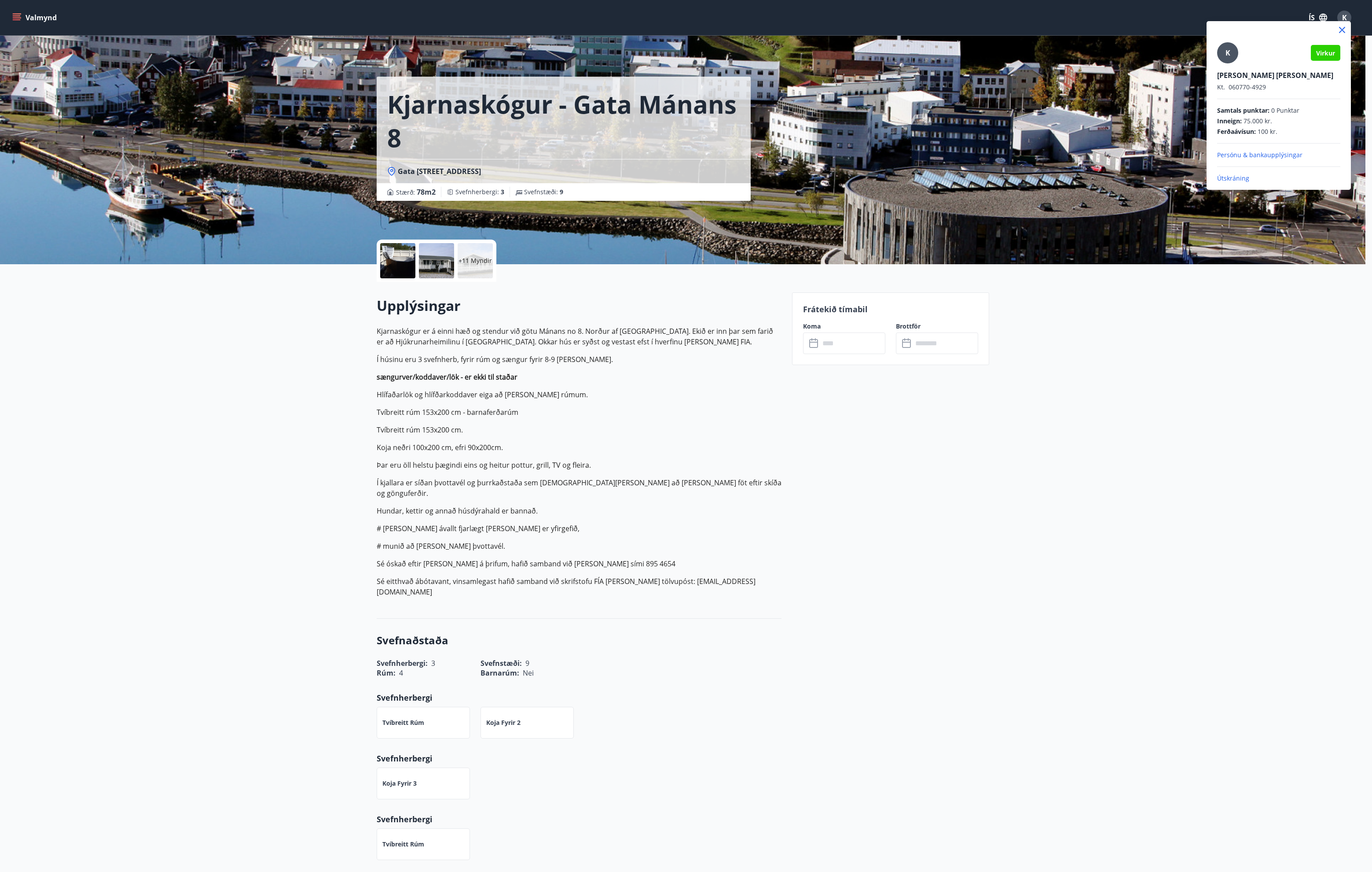
click at [1226, 177] on p "Útskráning" at bounding box center [1279, 178] width 123 height 9
